Goal: Navigation & Orientation: Find specific page/section

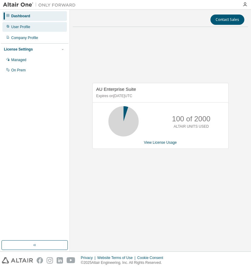
click at [25, 27] on div "User Profile" at bounding box center [20, 27] width 19 height 5
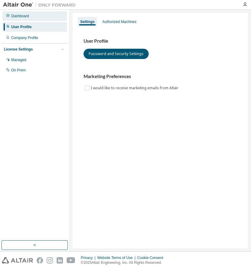
click at [10, 16] on div "Dashboard" at bounding box center [34, 16] width 64 height 10
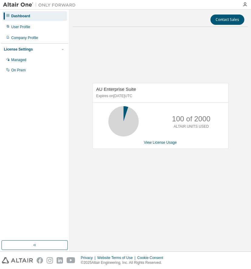
click at [16, 5] on img at bounding box center [41, 5] width 76 height 6
click at [18, 30] on div "User Profile" at bounding box center [34, 27] width 64 height 10
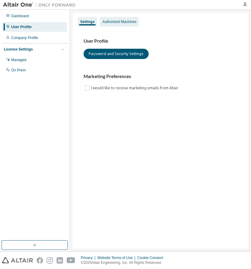
click at [121, 23] on div "Authorized Machines" at bounding box center [119, 21] width 34 height 5
